Goal: Complete application form

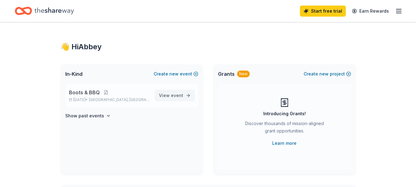
click at [163, 97] on span "View event" at bounding box center [171, 95] width 24 height 7
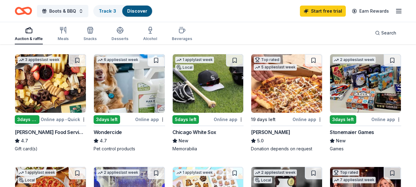
scroll to position [308, 0]
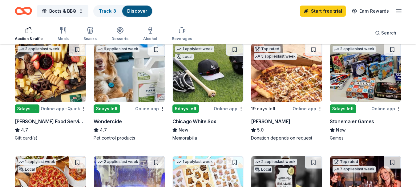
click at [27, 108] on div "3 days left" at bounding box center [27, 108] width 25 height 9
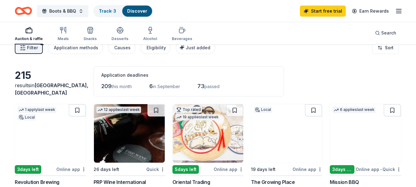
scroll to position [0, 0]
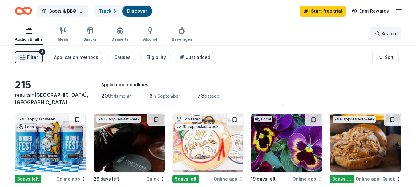
click at [392, 33] on span "Search" at bounding box center [388, 33] width 15 height 7
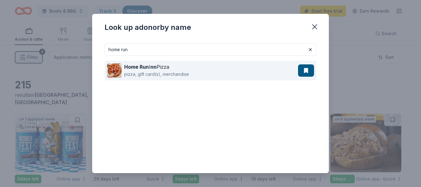
type input "home run"
click at [193, 71] on div "Home Run I nn Pizza pizza, gift card(s), merchandise" at bounding box center [202, 71] width 191 height 20
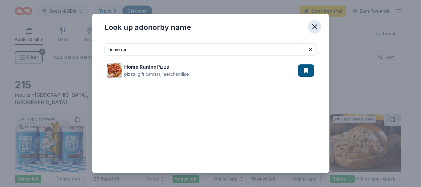
click at [313, 26] on icon "button" at bounding box center [314, 27] width 4 height 4
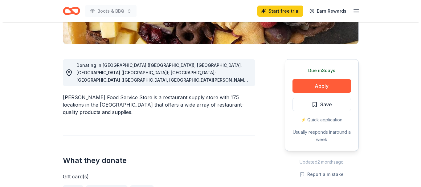
scroll to position [154, 0]
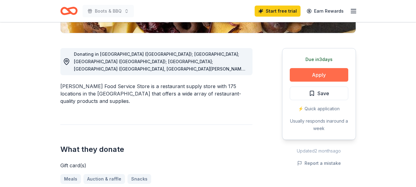
click at [302, 74] on button "Apply" at bounding box center [319, 75] width 59 height 14
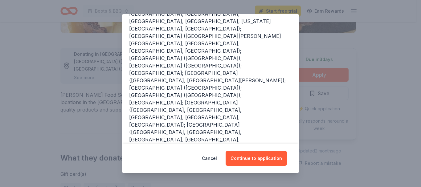
scroll to position [125, 0]
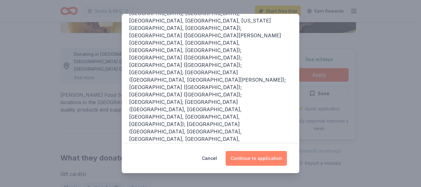
click at [253, 156] on button "Continue to application" at bounding box center [255, 158] width 61 height 15
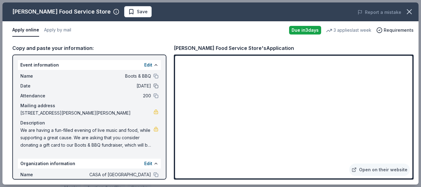
click at [153, 86] on button at bounding box center [155, 85] width 5 height 5
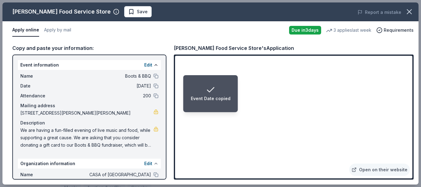
click at [153, 163] on button at bounding box center [155, 163] width 5 height 5
drag, startPoint x: 19, startPoint y: 129, endPoint x: 123, endPoint y: 136, distance: 104.0
click at [123, 136] on div "Name Boots & BBQ Date [DATE] Attendance 200 Mailing address [STREET_ADDRESS][PE…" at bounding box center [89, 110] width 143 height 81
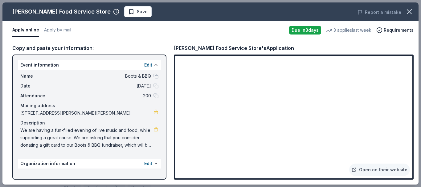
click at [23, 134] on span "We are having a fun-filled evening of live music and food, while supporting a g…" at bounding box center [86, 138] width 133 height 22
click at [150, 164] on button "Edit" at bounding box center [148, 163] width 8 height 7
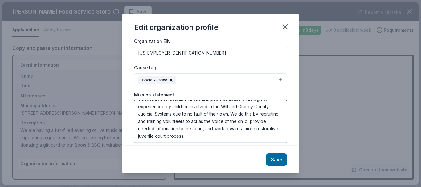
scroll to position [0, 0]
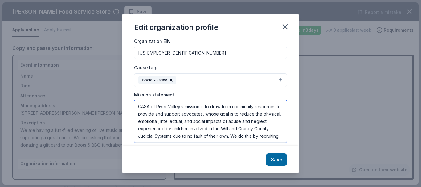
drag, startPoint x: 249, startPoint y: 137, endPoint x: 38, endPoint y: 85, distance: 217.0
click at [38, 85] on div "Edit organization profile Changes made here will be reflected on your Account. …" at bounding box center [210, 93] width 421 height 187
click at [280, 28] on button "button" at bounding box center [285, 27] width 14 height 14
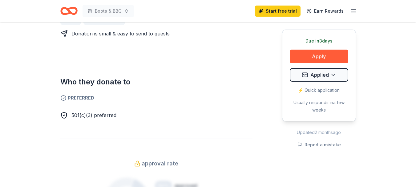
scroll to position [339, 0]
